Goal: Information Seeking & Learning: Learn about a topic

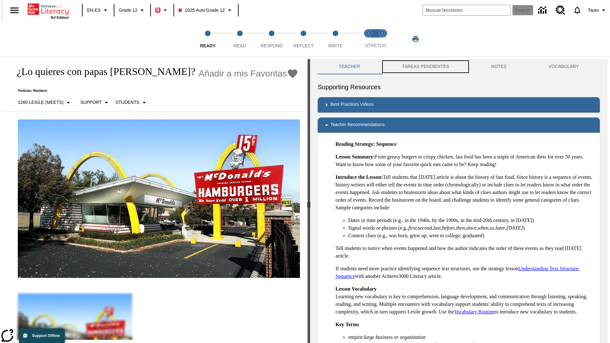
click at [421, 67] on button "TAREAS PENDIENTES" at bounding box center [425, 66] width 89 height 15
click at [425, 67] on button "TAREAS PENDIENTES" at bounding box center [425, 66] width 89 height 15
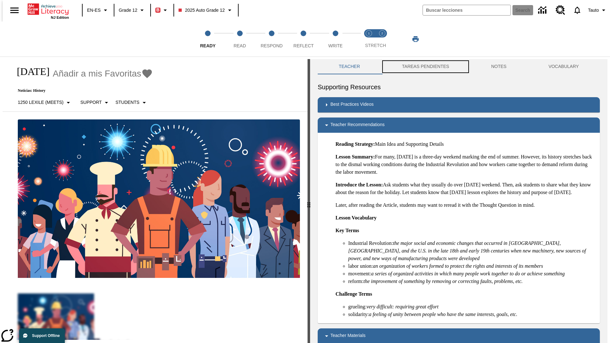
click at [425, 67] on button "TAREAS PENDIENTES" at bounding box center [425, 66] width 89 height 15
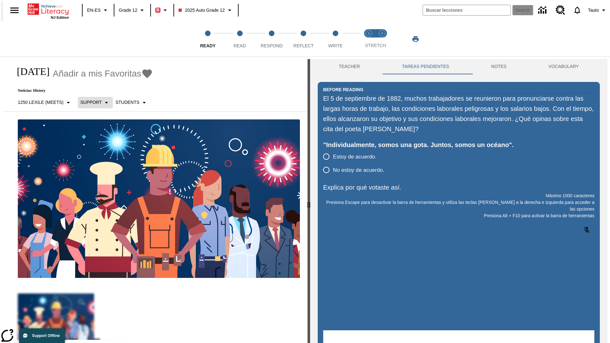
click at [92, 102] on p "Support" at bounding box center [90, 102] width 21 height 7
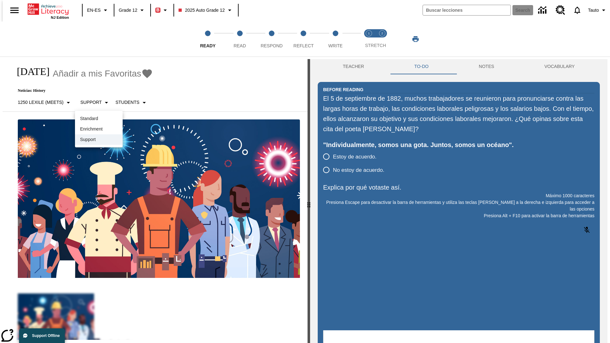
click at [99, 139] on p "Support" at bounding box center [98, 139] width 37 height 7
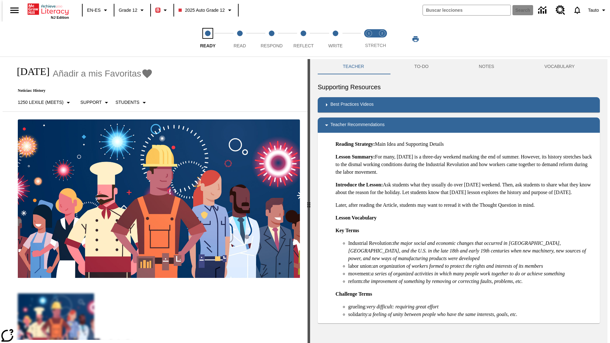
click at [208, 39] on span "Ready" at bounding box center [208, 42] width 16 height 11
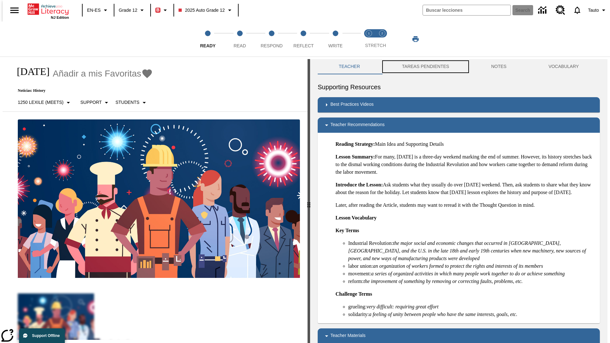
click at [421, 67] on button "TAREAS PENDIENTES" at bounding box center [425, 66] width 89 height 15
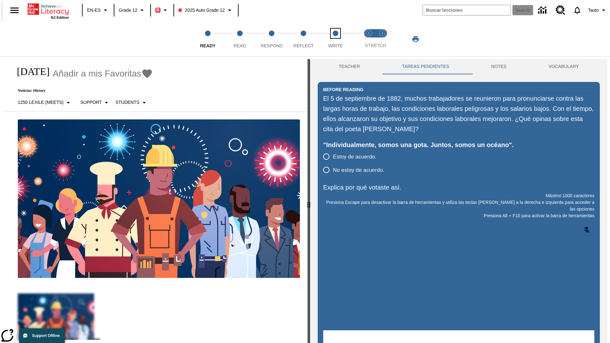
click at [335, 39] on span "Write" at bounding box center [335, 42] width 14 height 11
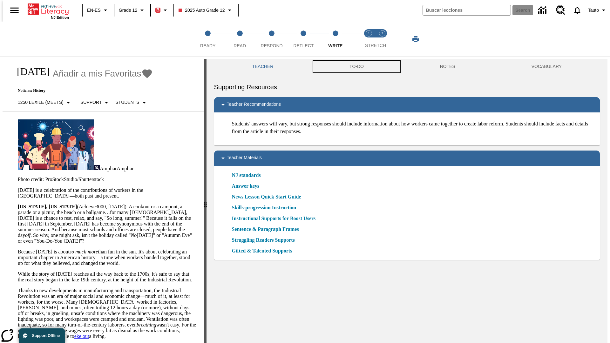
scroll to position [0, 0]
click at [356, 67] on button "TAREAS PENDIENTES" at bounding box center [360, 66] width 115 height 15
